Goal: Information Seeking & Learning: Learn about a topic

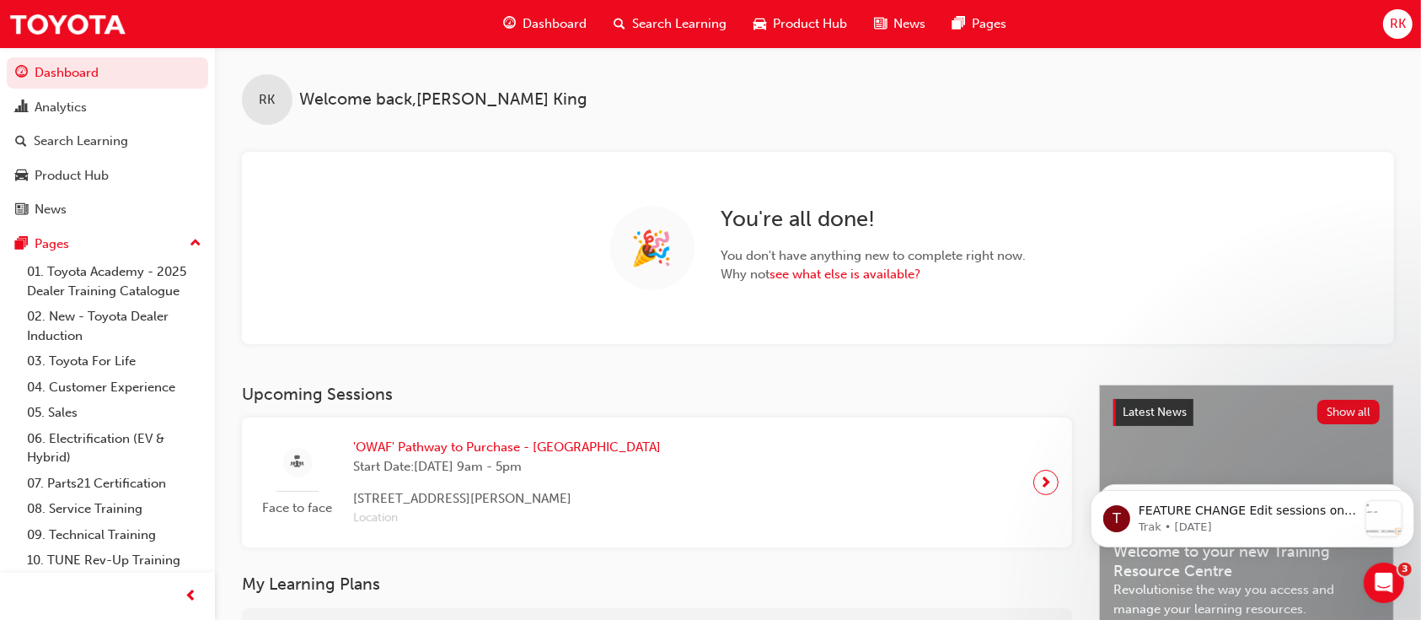
click at [638, 22] on span "Search Learning" at bounding box center [679, 23] width 94 height 19
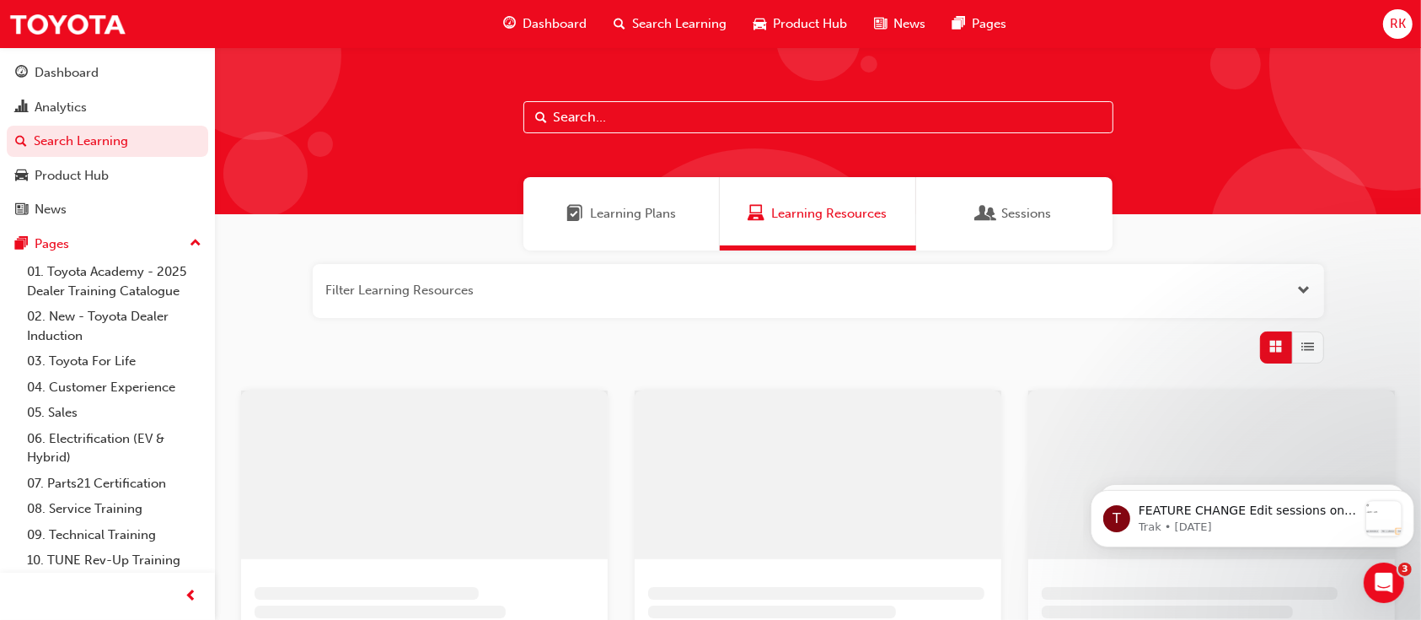
click at [656, 126] on input "text" at bounding box center [819, 117] width 590 height 32
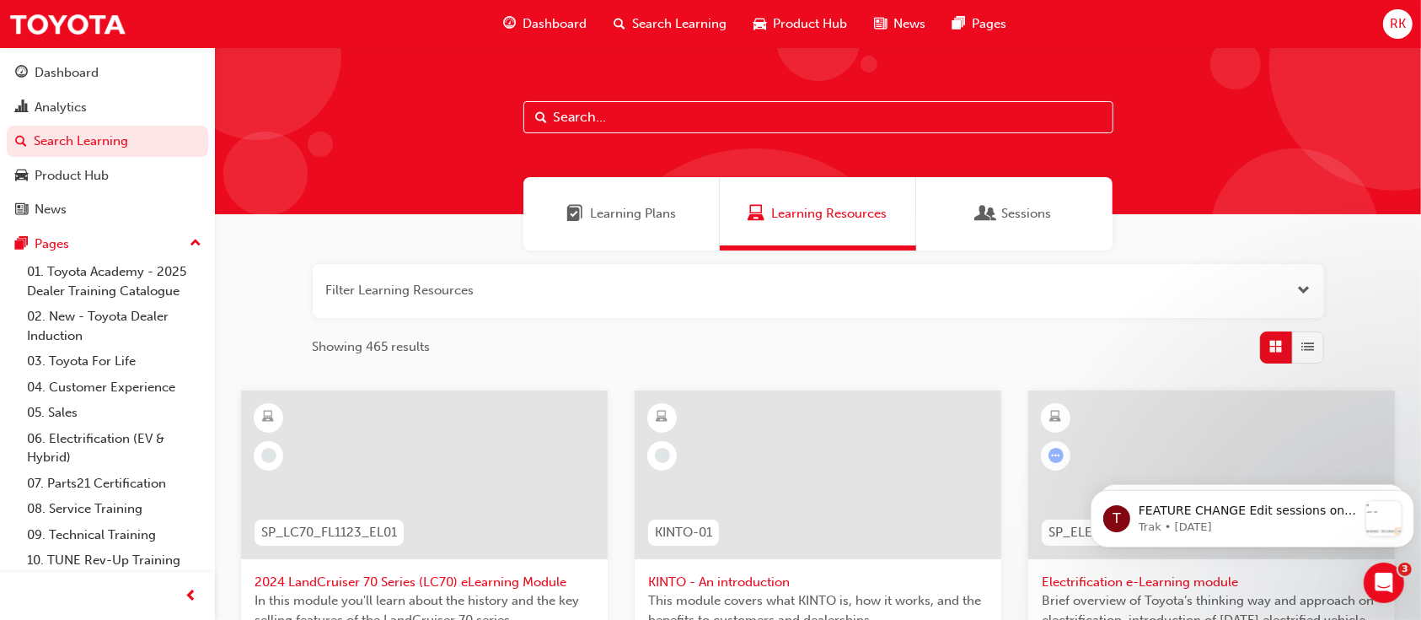
click at [636, 117] on input "text" at bounding box center [819, 117] width 590 height 32
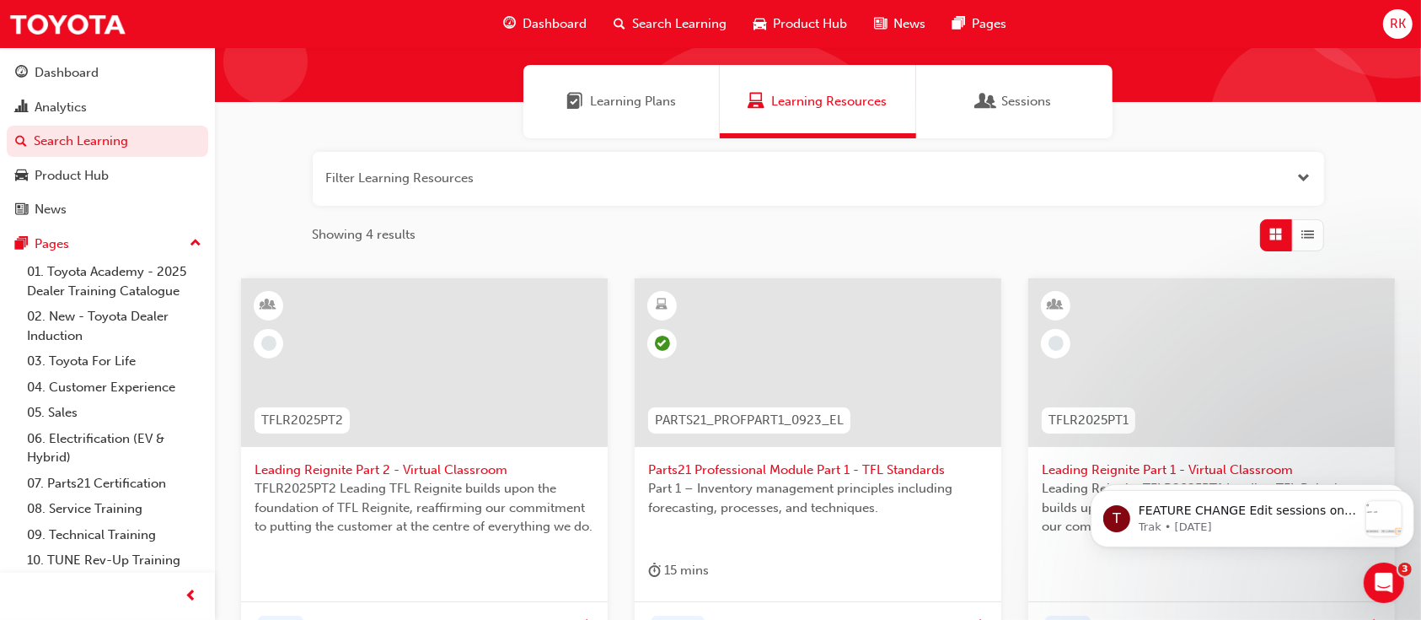
scroll to position [224, 0]
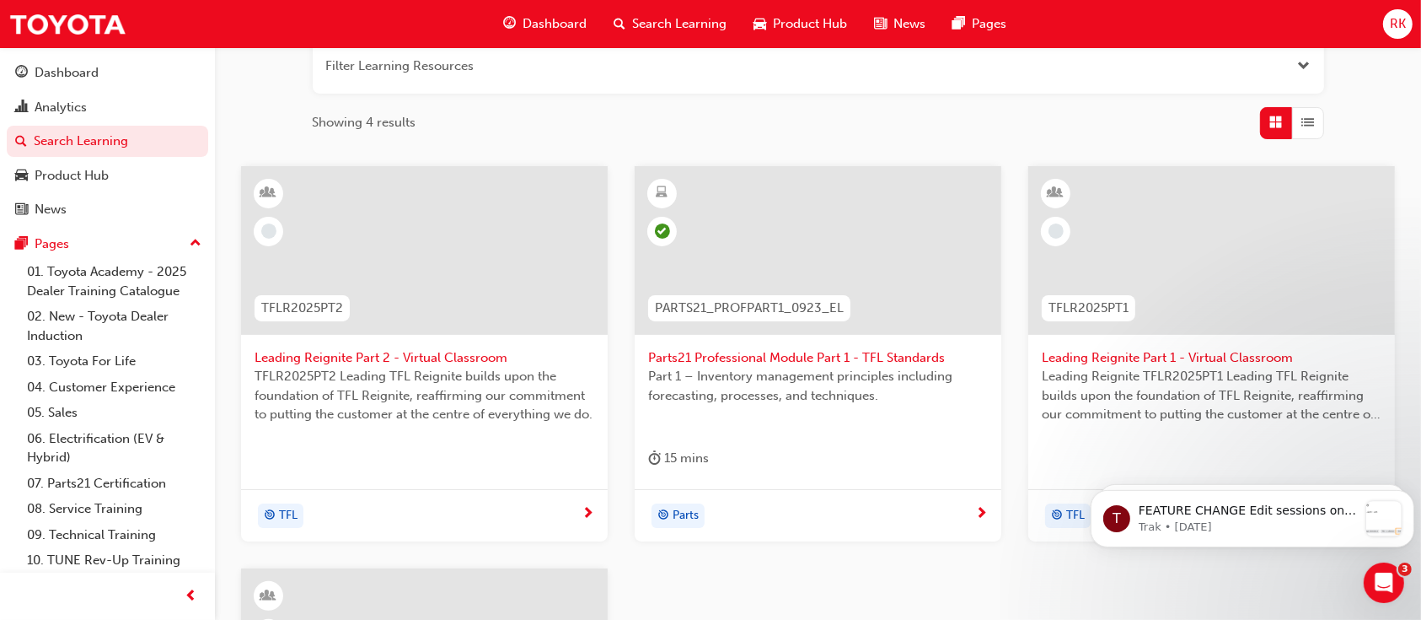
type input "TFL"
click at [1206, 354] on span "Leading Reignite Part 1 - Virtual Classroom" at bounding box center [1212, 357] width 340 height 19
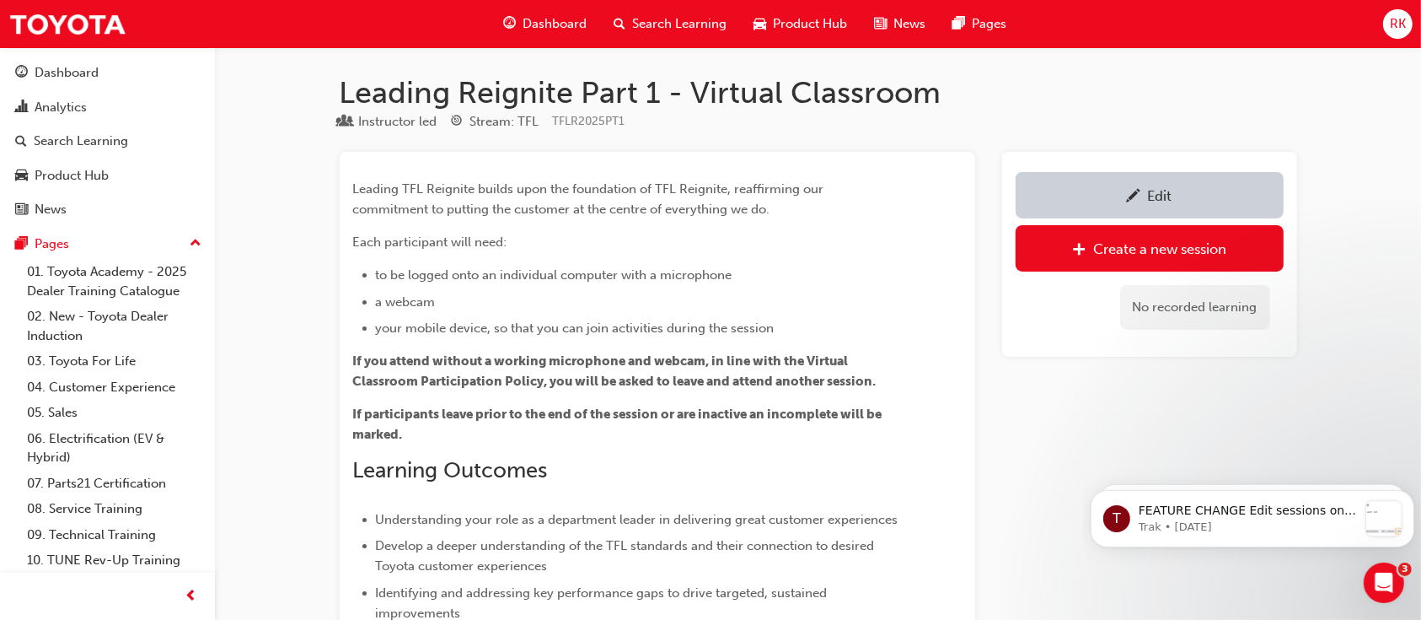
click at [693, 125] on div "Instructor led Stream: TFL TFLR2025PT1" at bounding box center [819, 125] width 958 height 28
drag, startPoint x: 647, startPoint y: 115, endPoint x: 540, endPoint y: 122, distance: 108.2
click at [540, 121] on div "Instructor led Stream: TFL TFLR2025PT1" at bounding box center [819, 125] width 958 height 28
click at [643, 118] on div "Instructor led Stream: TFL TFLR2025PT1" at bounding box center [819, 125] width 958 height 28
